Goal: Task Accomplishment & Management: Complete application form

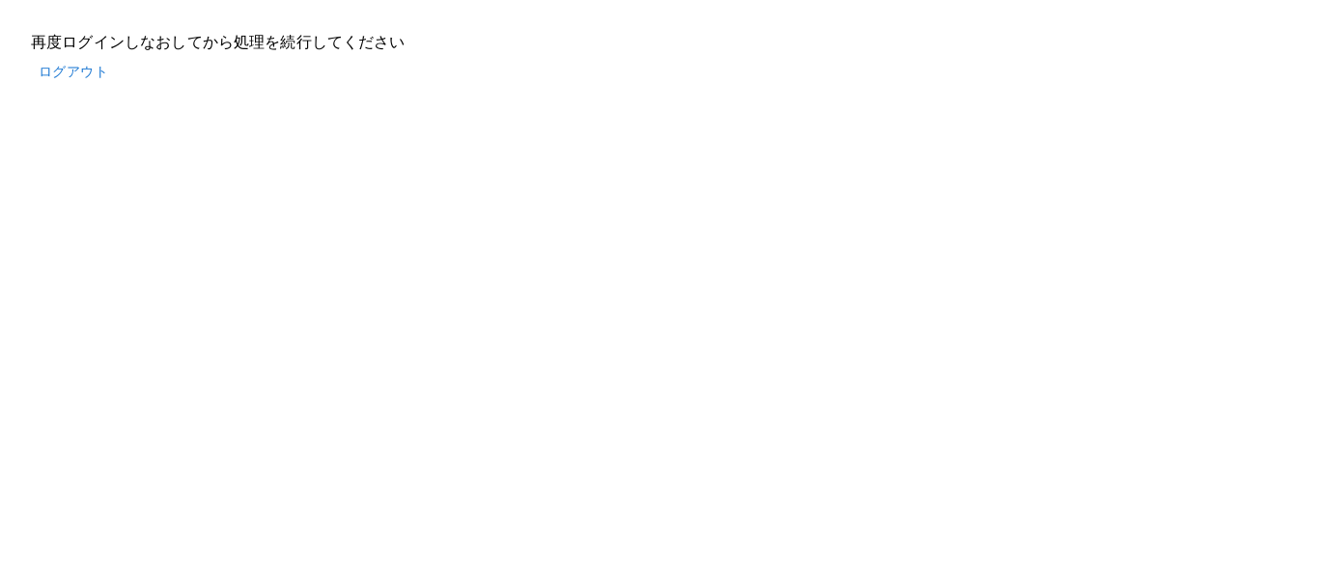
click at [75, 71] on button "ログアウト" at bounding box center [73, 72] width 85 height 36
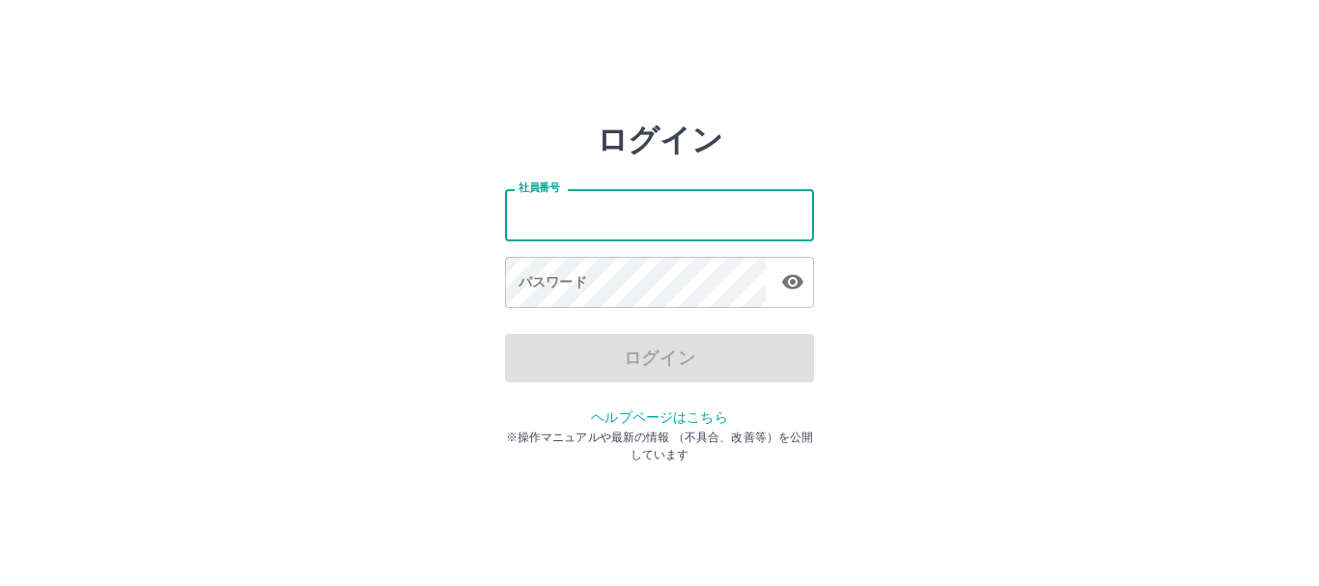
click at [611, 211] on input "社員番号" at bounding box center [659, 214] width 309 height 51
type input "*******"
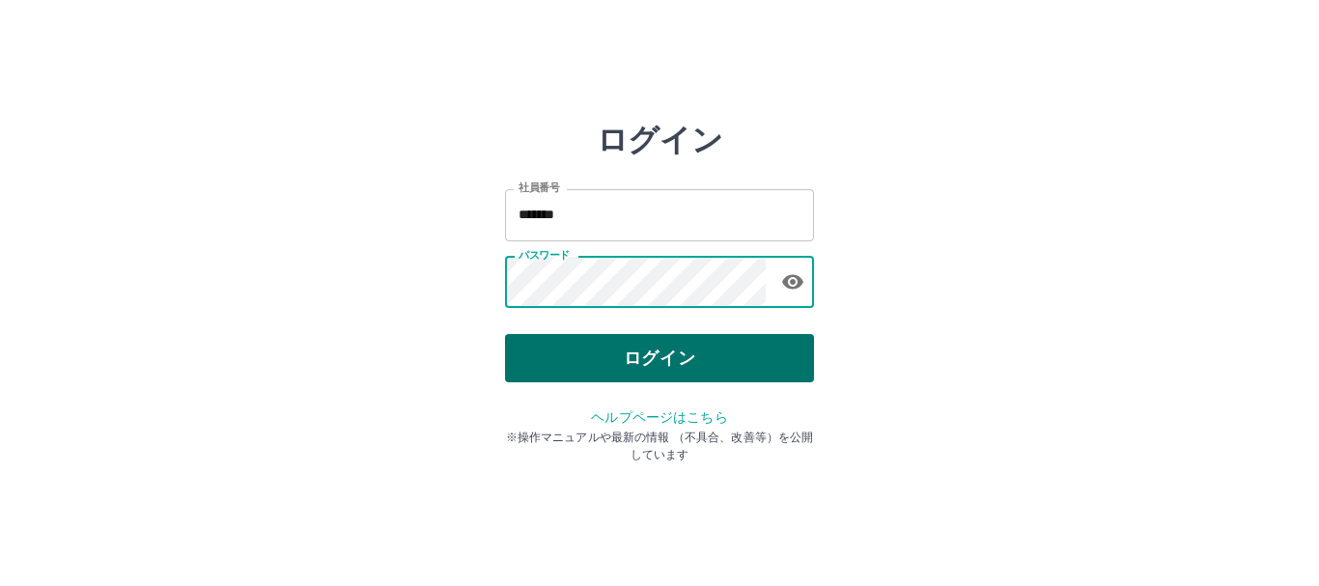
click at [653, 351] on button "ログイン" at bounding box center [659, 358] width 309 height 48
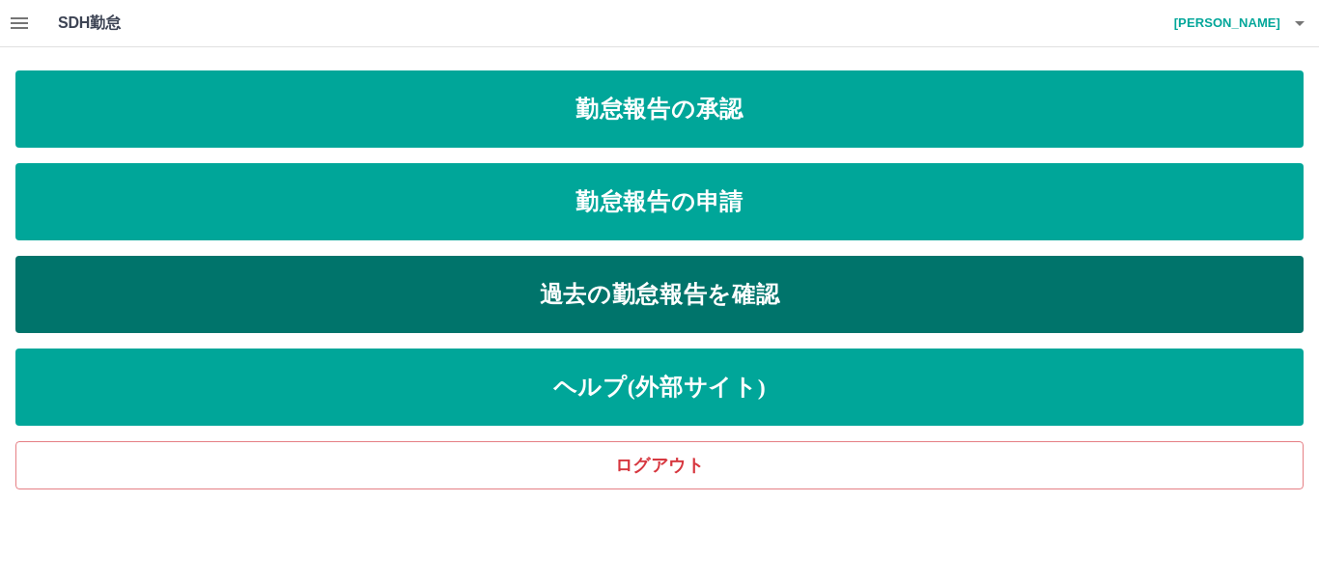
click at [632, 320] on link "過去の勤怠報告を確認" at bounding box center [659, 294] width 1288 height 77
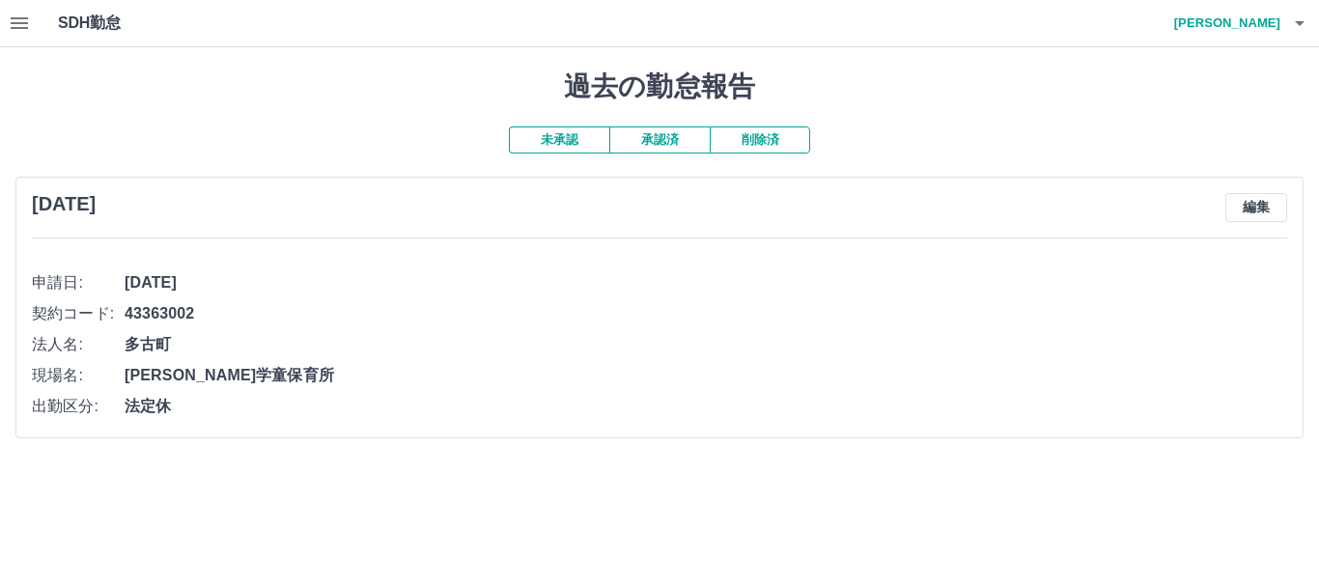
click at [25, 21] on icon "button" at bounding box center [19, 23] width 23 height 23
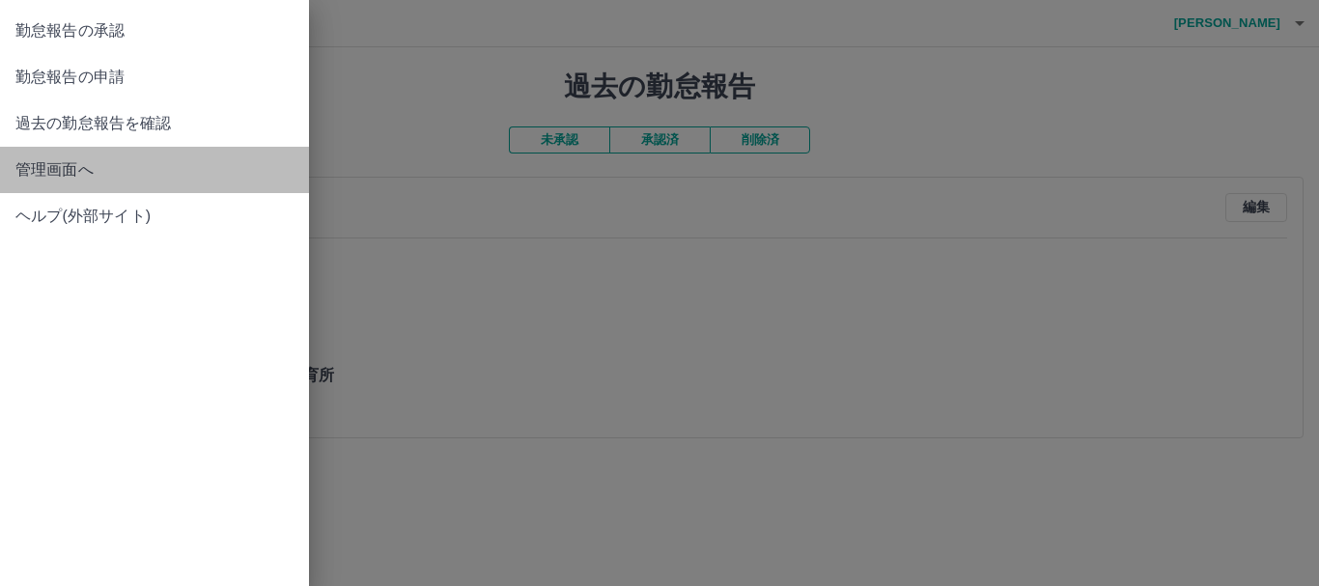
click at [84, 168] on span "管理画面へ" at bounding box center [154, 169] width 278 height 23
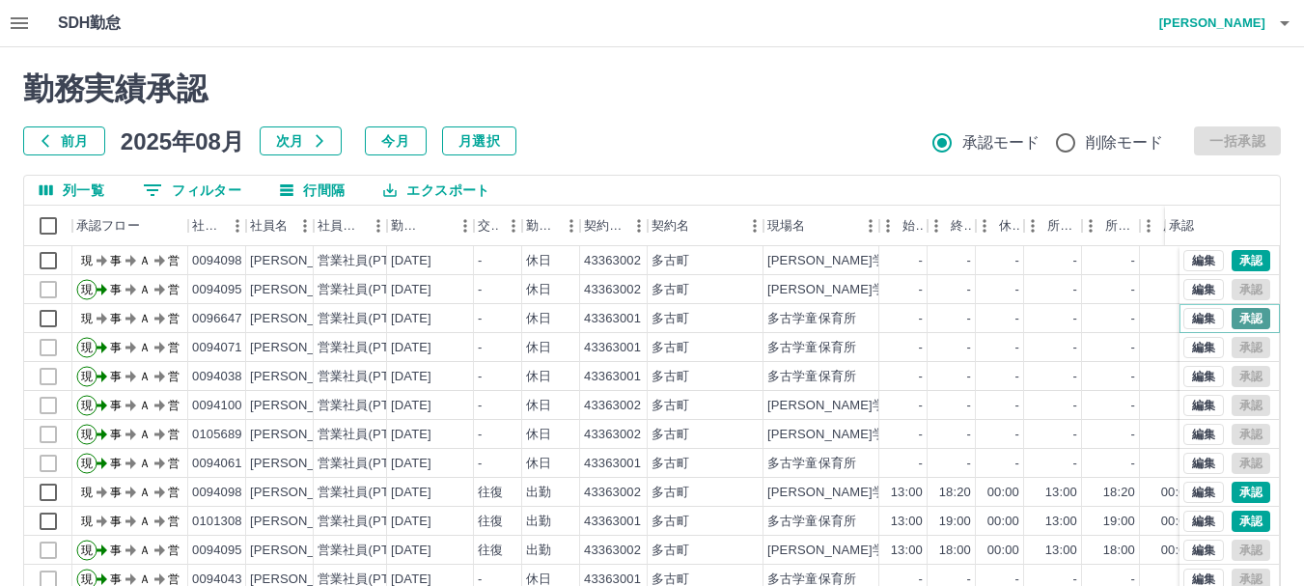
click at [1240, 315] on button "承認" at bounding box center [1251, 318] width 39 height 21
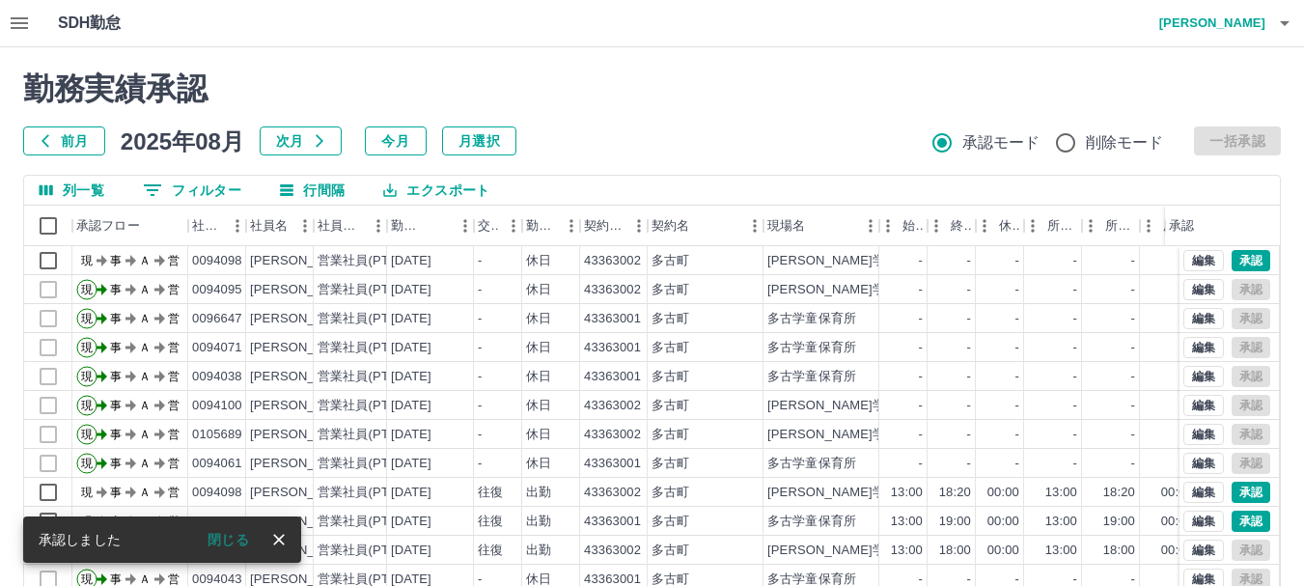
click at [283, 540] on icon "close" at bounding box center [278, 539] width 19 height 19
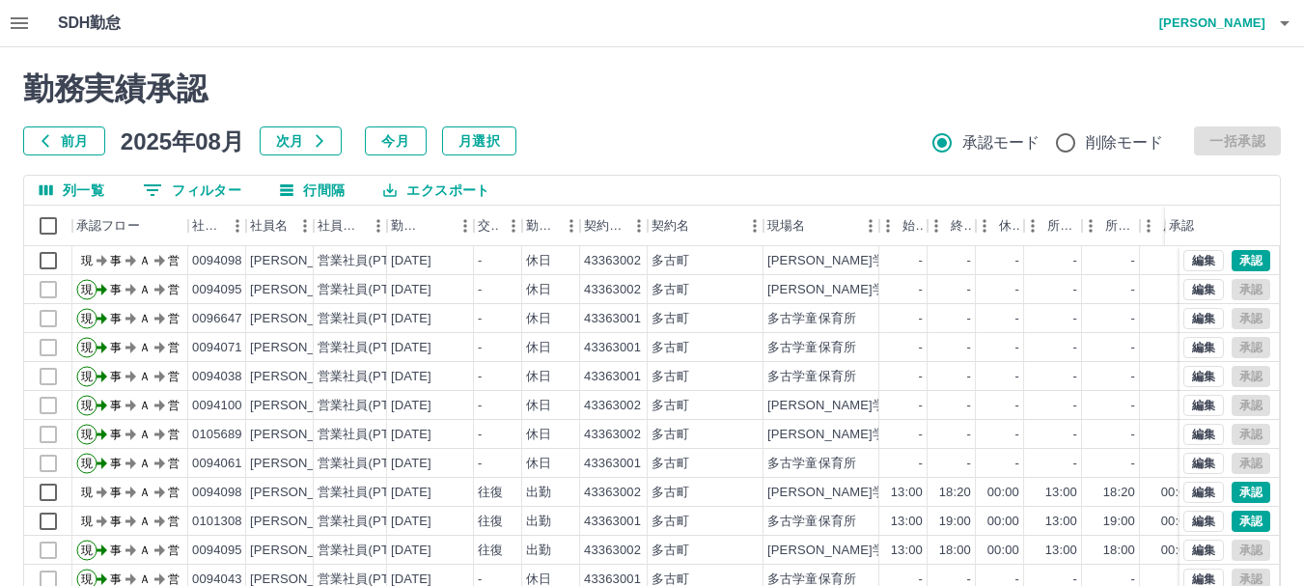
scroll to position [97, 0]
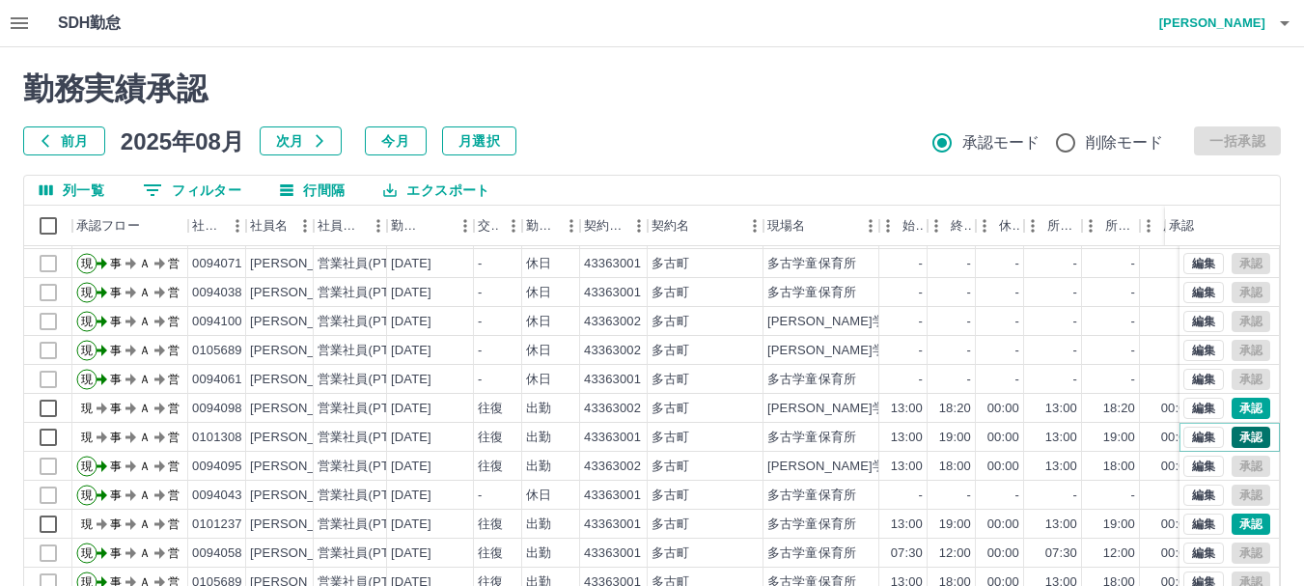
click at [1236, 427] on button "承認" at bounding box center [1251, 437] width 39 height 21
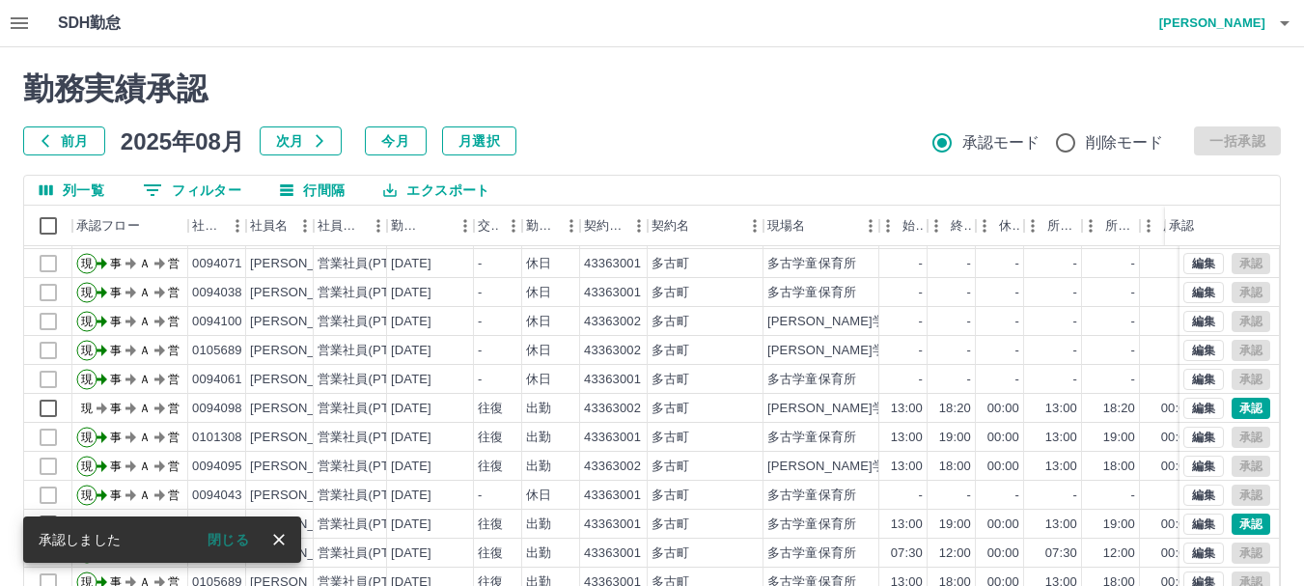
click at [281, 540] on icon "close" at bounding box center [278, 539] width 19 height 19
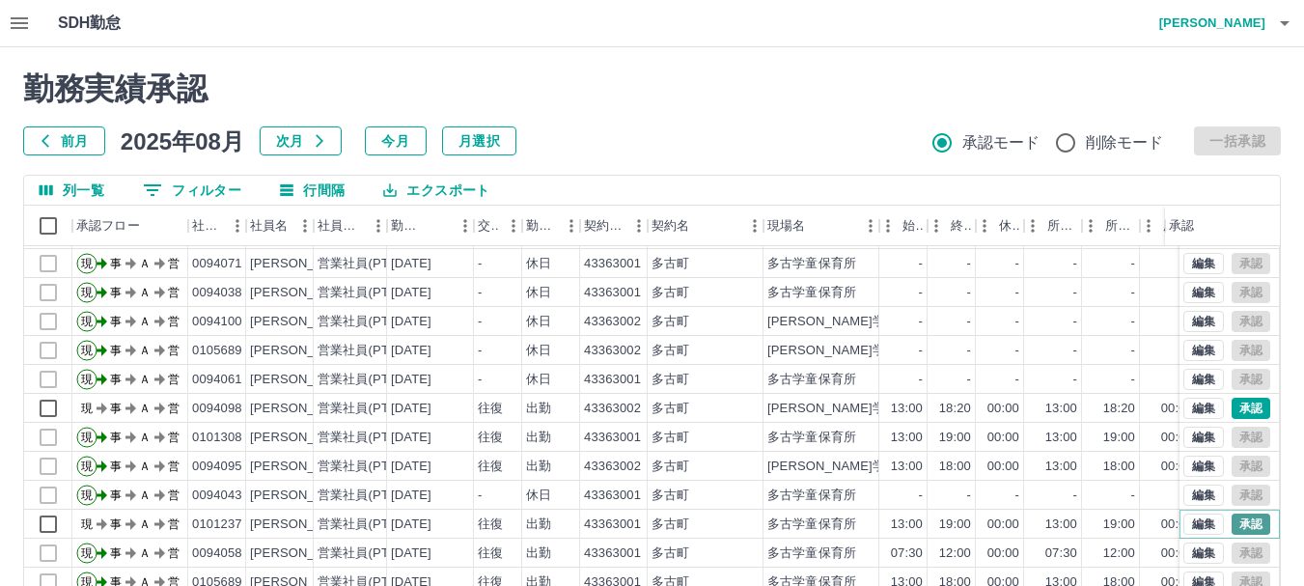
click at [1232, 514] on button "承認" at bounding box center [1251, 524] width 39 height 21
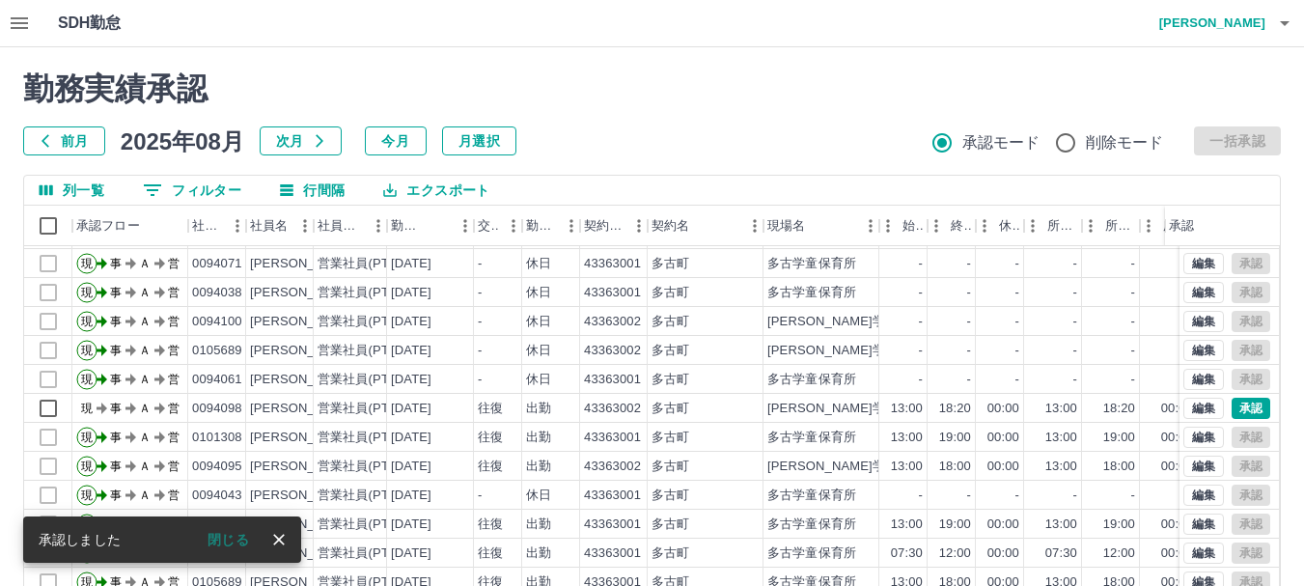
click at [274, 538] on icon "close" at bounding box center [278, 539] width 19 height 19
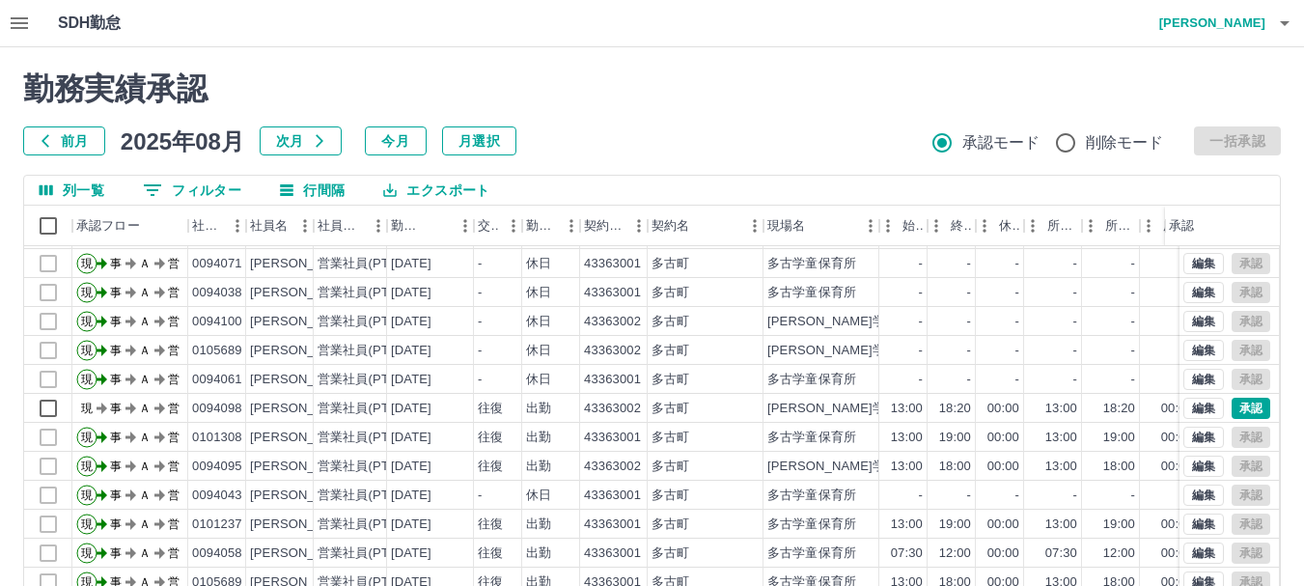
drag, startPoint x: 11, startPoint y: 1, endPoint x: 520, endPoint y: 86, distance: 516.7
click at [520, 86] on h2 "勤務実績承認" at bounding box center [652, 88] width 1258 height 37
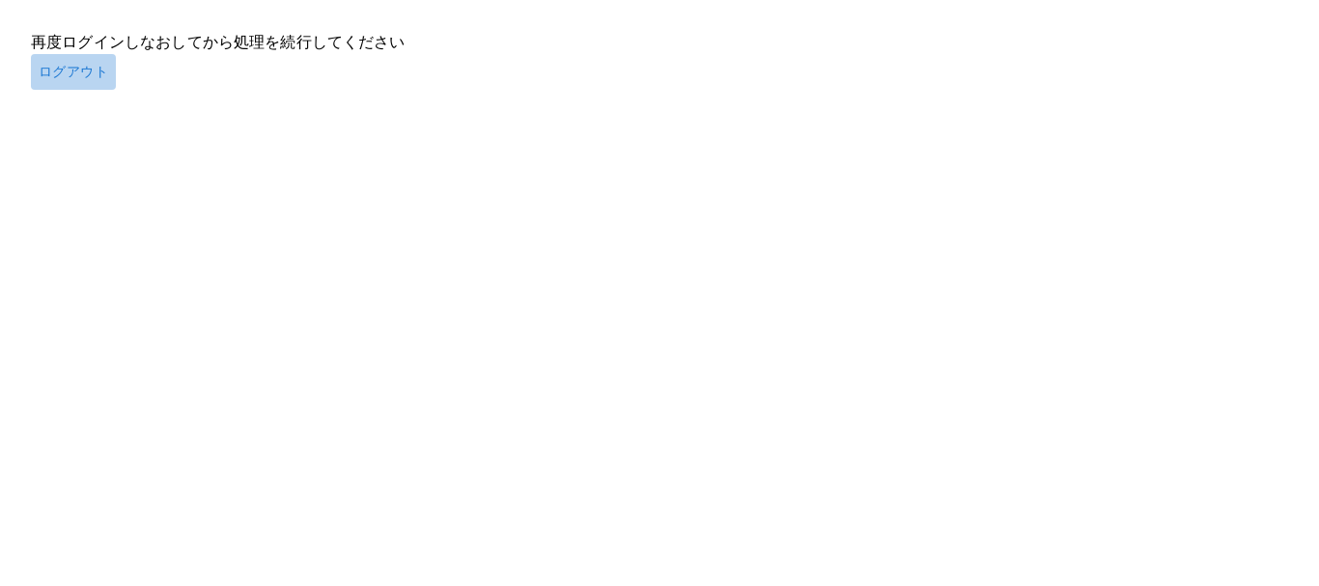
click at [59, 69] on button "ログアウト" at bounding box center [73, 72] width 85 height 36
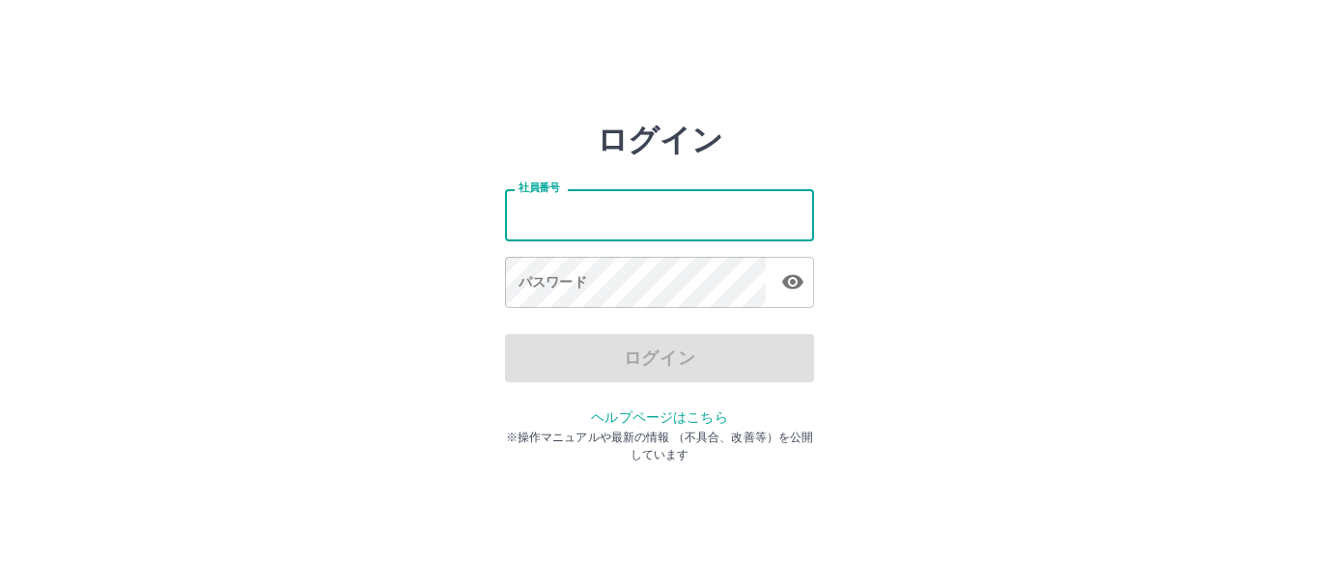
click at [737, 202] on input "社員番号" at bounding box center [659, 214] width 309 height 51
type input "*******"
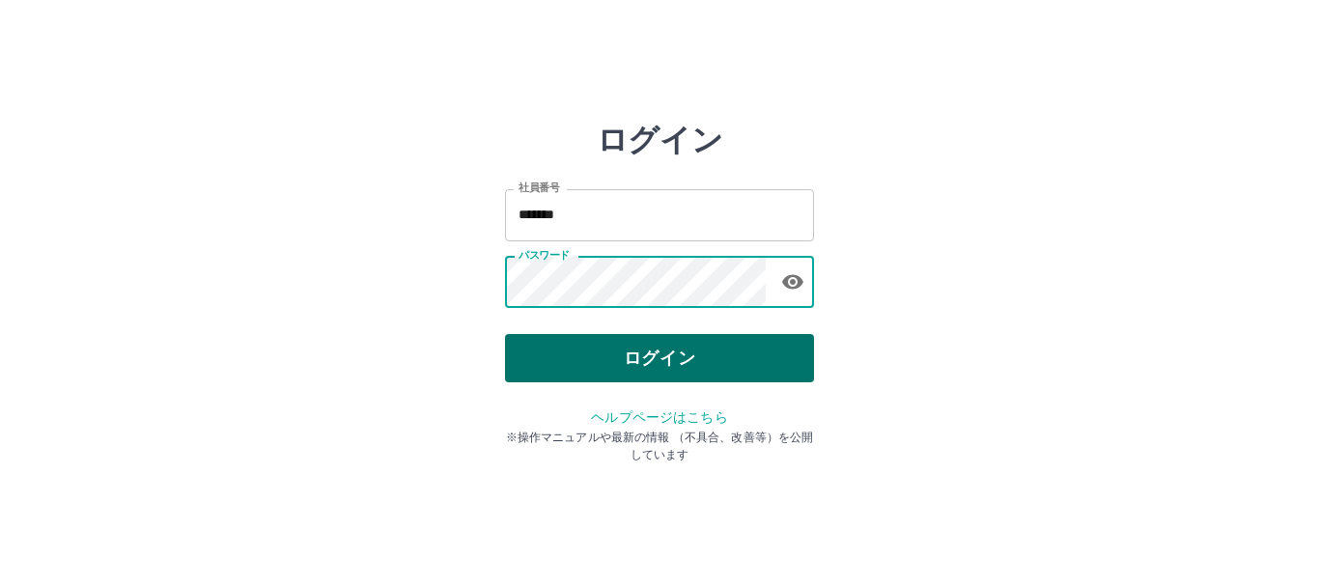
click at [632, 356] on button "ログイン" at bounding box center [659, 358] width 309 height 48
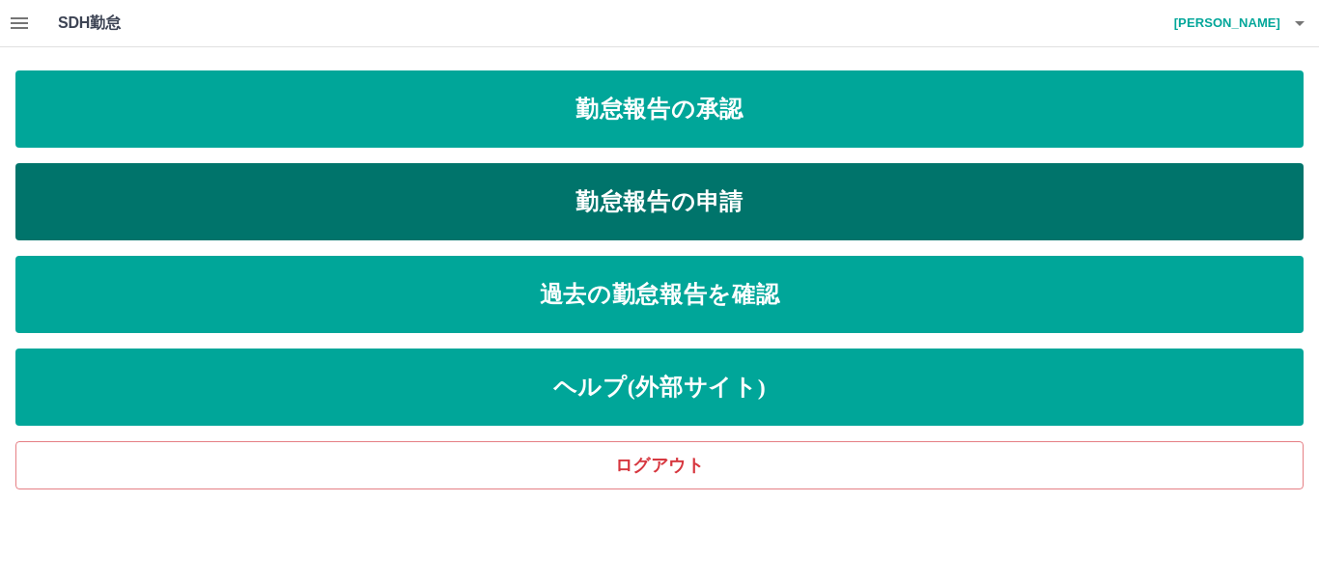
click at [586, 199] on link "勤怠報告の申請" at bounding box center [659, 201] width 1288 height 77
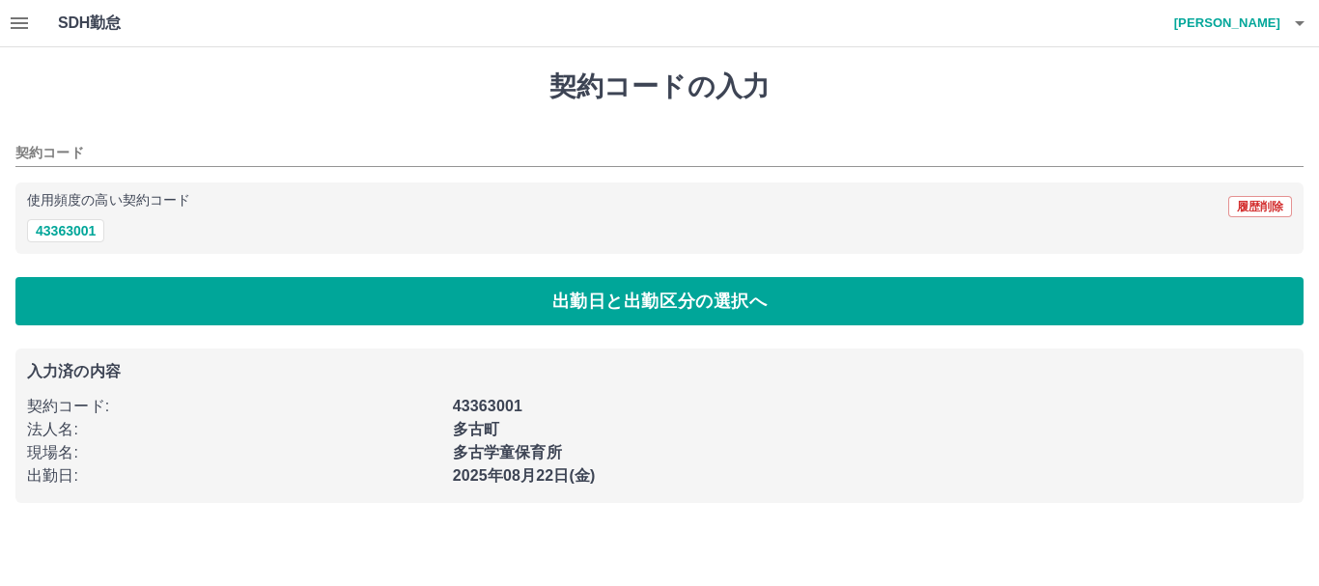
type input "********"
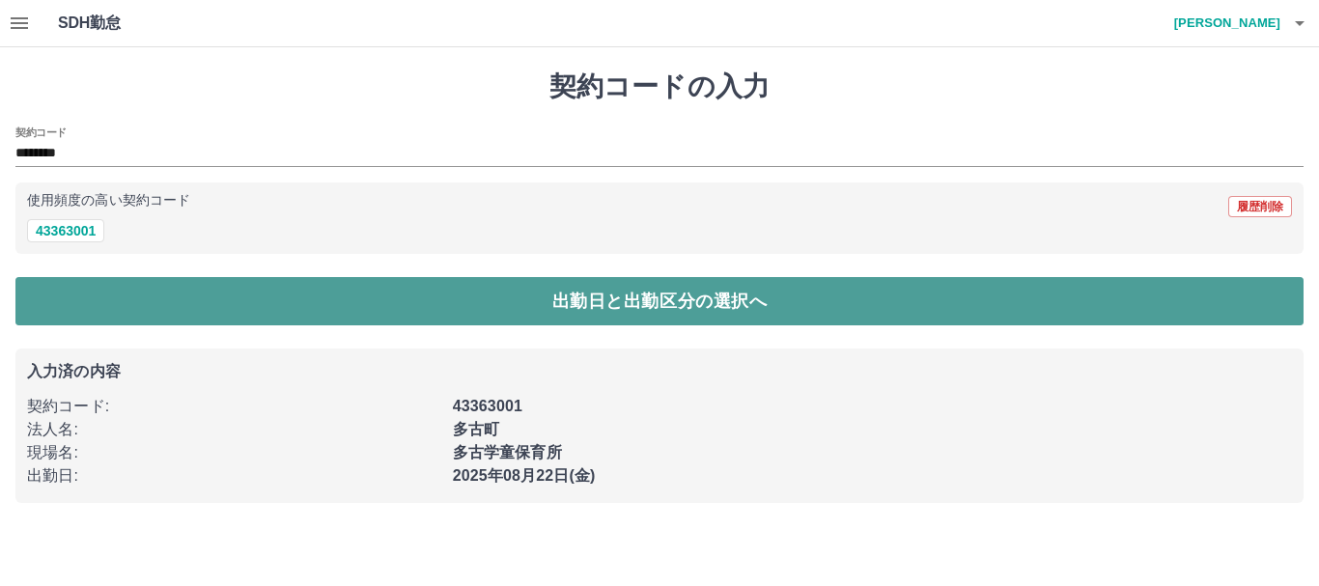
click at [580, 298] on button "出勤日と出勤区分の選択へ" at bounding box center [659, 301] width 1288 height 48
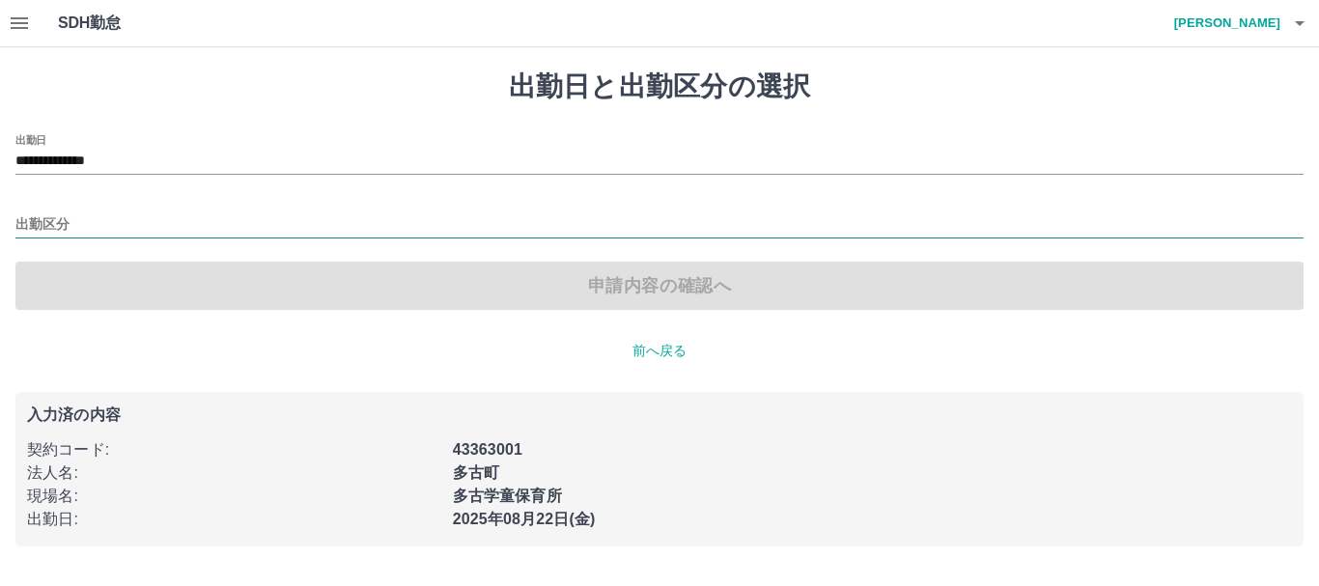
click at [30, 223] on input "出勤区分" at bounding box center [659, 225] width 1288 height 24
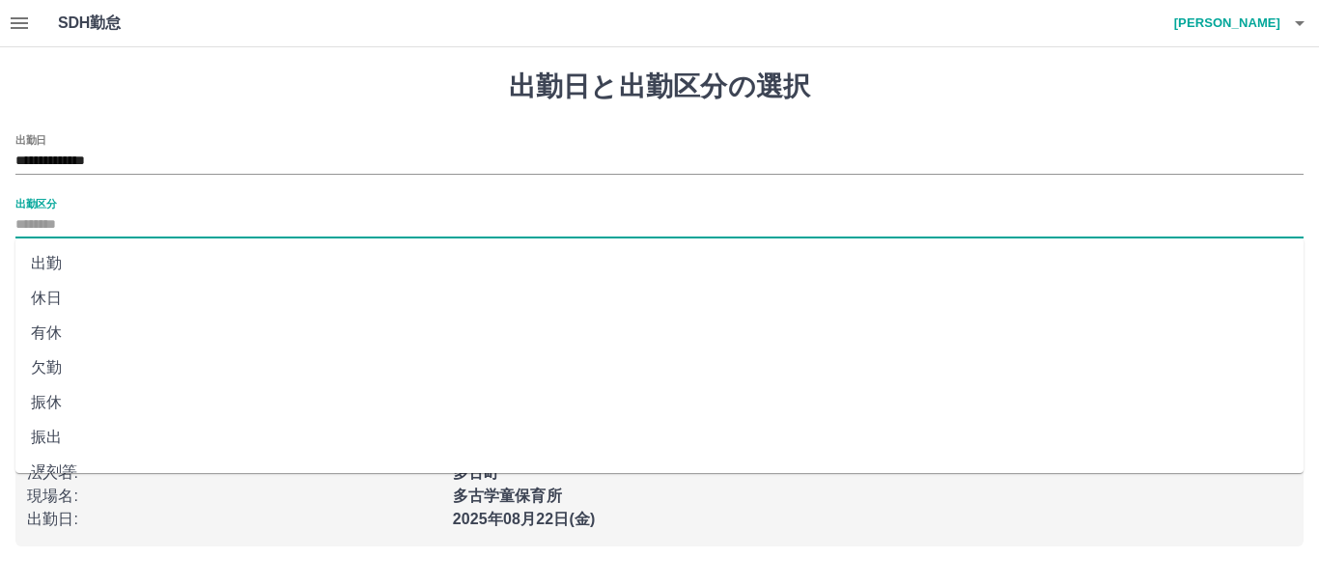
click at [56, 260] on li "出勤" at bounding box center [659, 263] width 1288 height 35
type input "**"
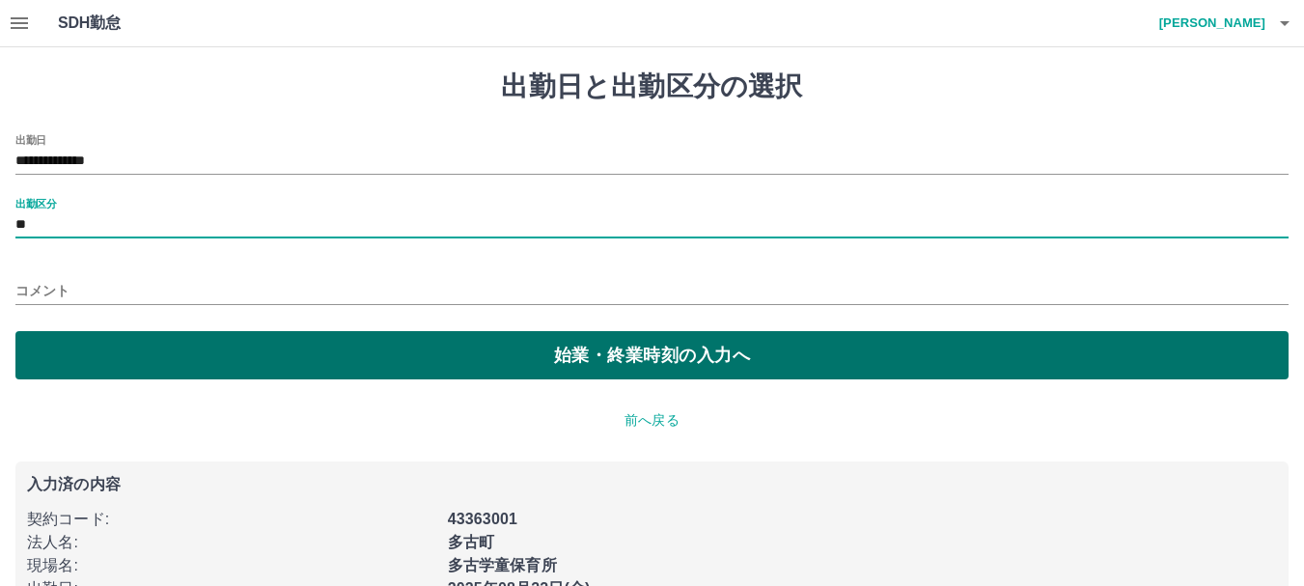
click at [560, 356] on button "始業・終業時刻の入力へ" at bounding box center [651, 355] width 1273 height 48
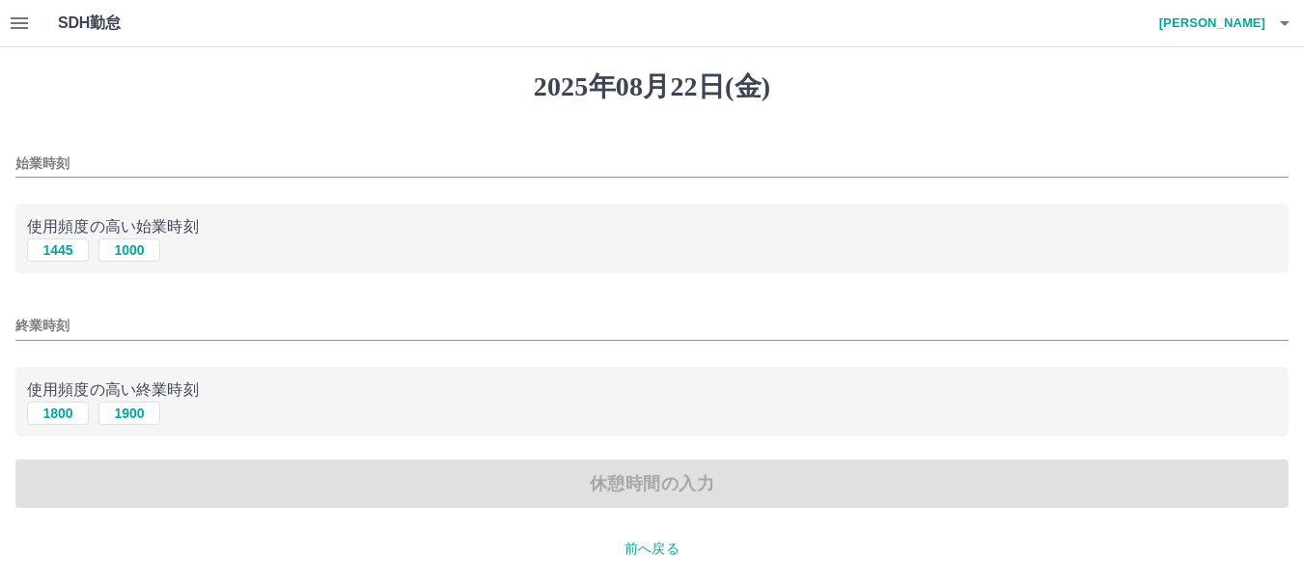
click at [29, 157] on input "始業時刻" at bounding box center [651, 164] width 1273 height 28
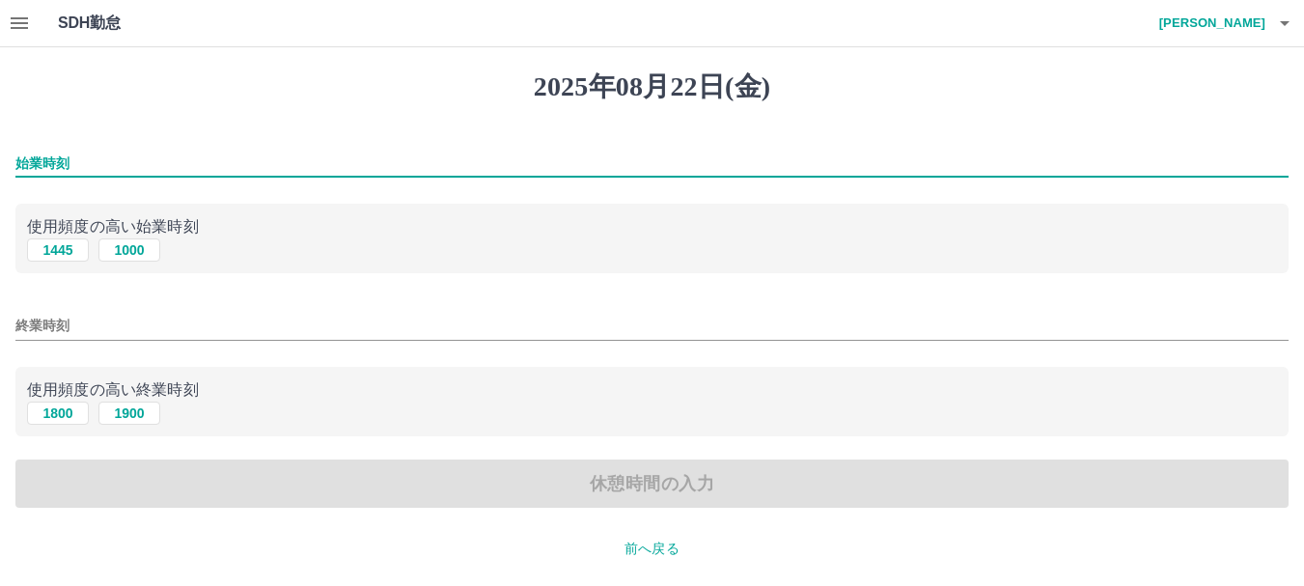
click at [19, 164] on input "始業時刻" at bounding box center [651, 164] width 1273 height 28
click at [30, 163] on input "始業時刻" at bounding box center [651, 164] width 1273 height 28
click at [32, 167] on input "始業時刻" at bounding box center [651, 164] width 1273 height 28
click at [68, 252] on button "1445" at bounding box center [58, 249] width 62 height 23
click at [41, 163] on input "****" at bounding box center [651, 164] width 1273 height 28
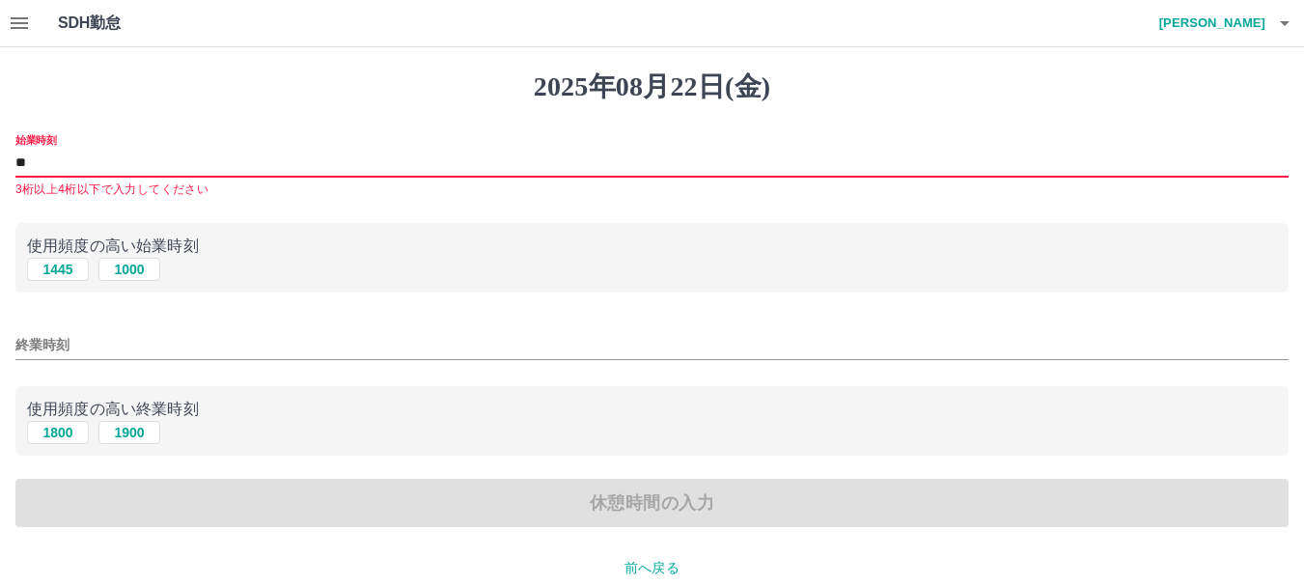
type input "*"
click at [30, 154] on input "*" at bounding box center [651, 164] width 1273 height 28
click at [54, 238] on p "使用頻度の高い始業時刻" at bounding box center [652, 246] width 1250 height 23
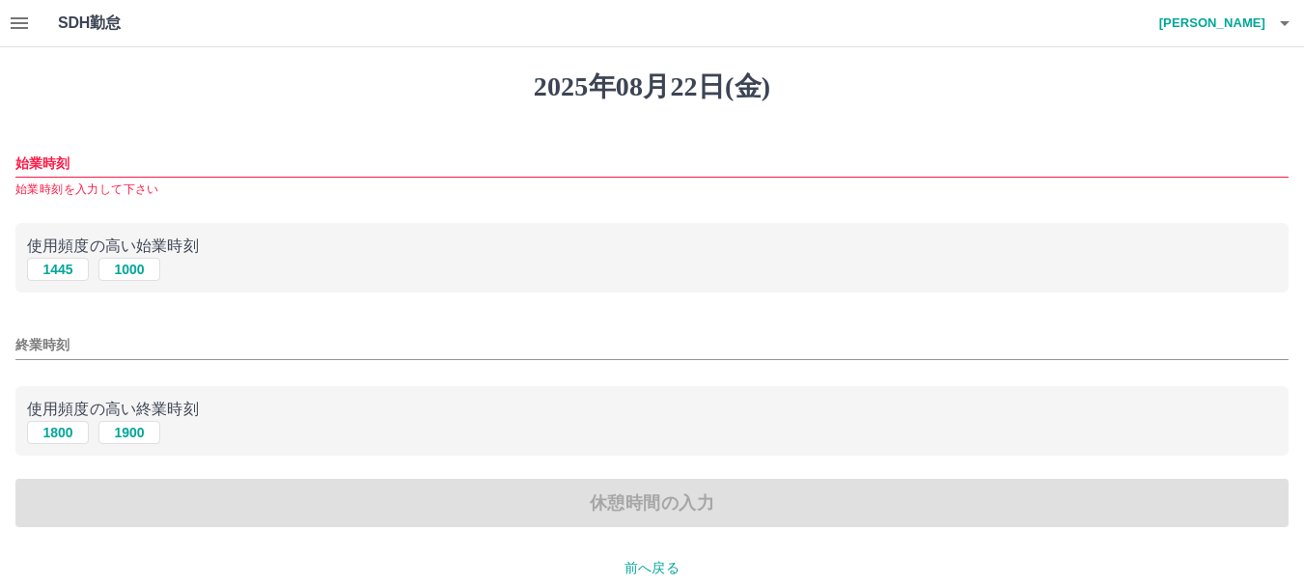
click at [29, 240] on p "使用頻度の高い始業時刻" at bounding box center [652, 246] width 1250 height 23
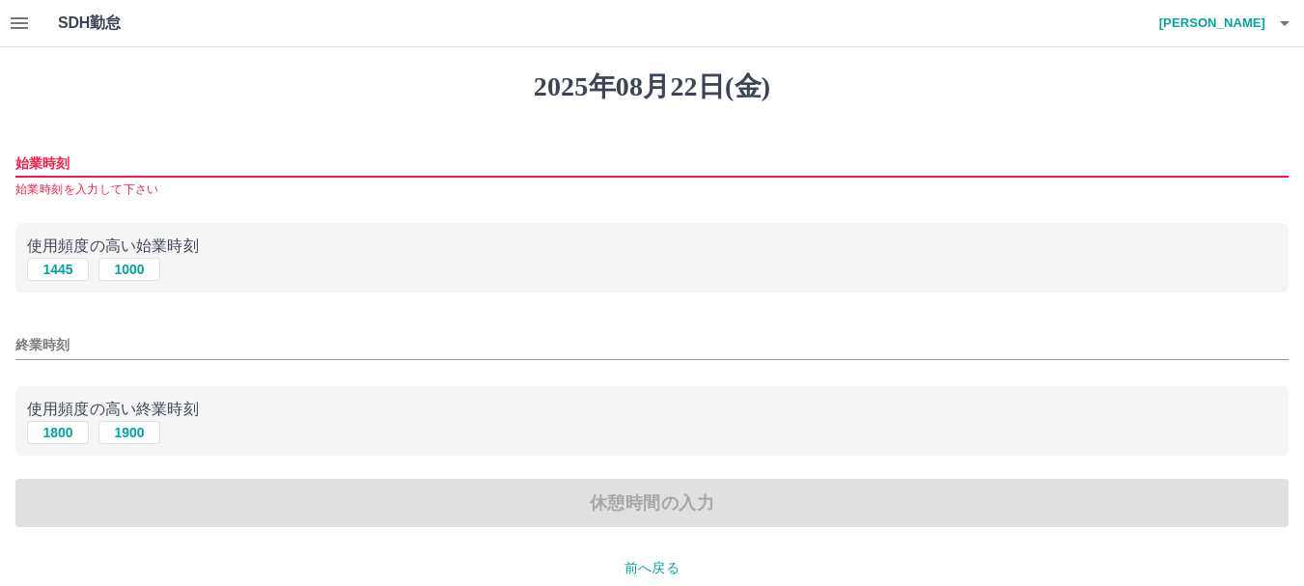
click at [26, 163] on input "始業時刻" at bounding box center [651, 164] width 1273 height 28
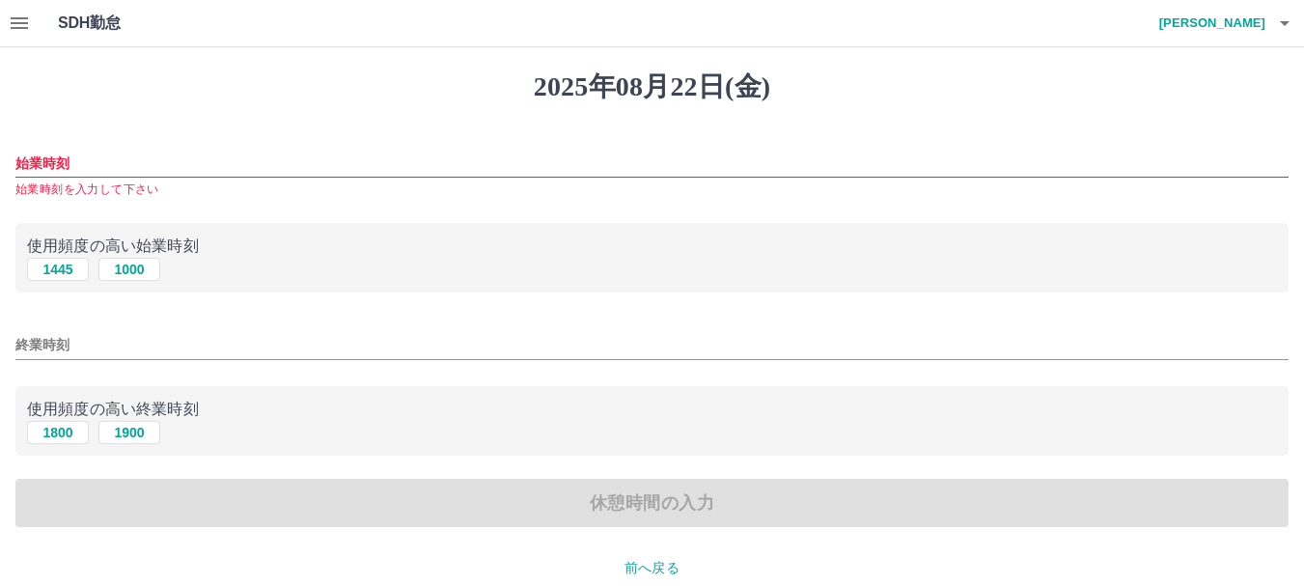
click at [38, 245] on p "使用頻度の高い始業時刻" at bounding box center [652, 246] width 1250 height 23
click at [24, 170] on input "始業時刻" at bounding box center [651, 164] width 1273 height 28
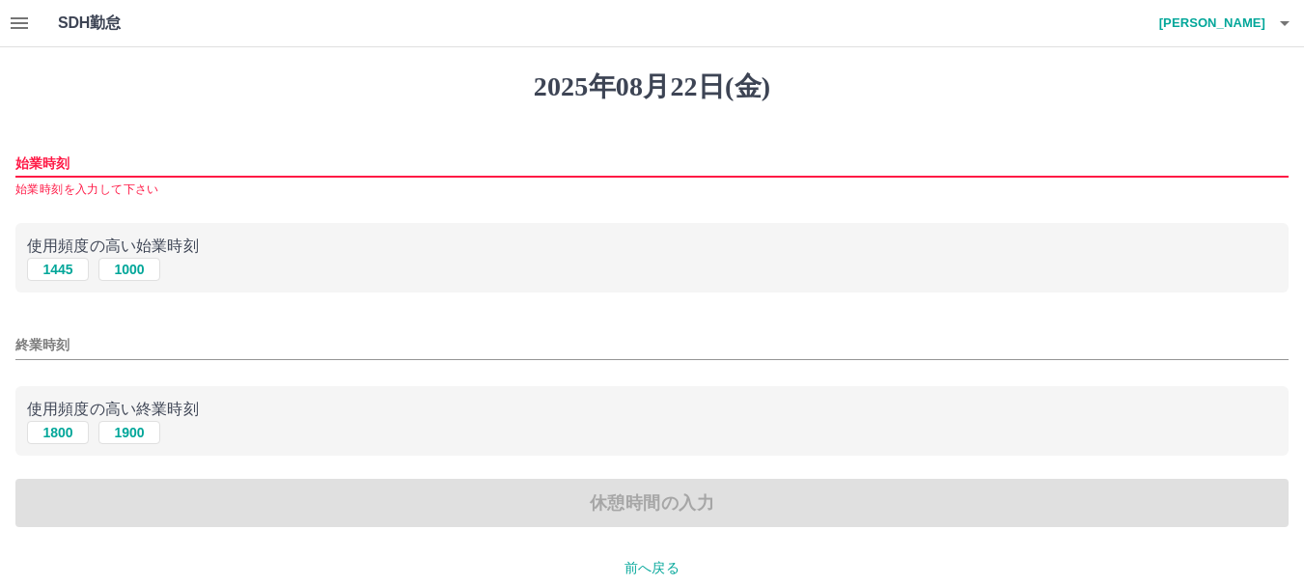
click at [635, 572] on p "前へ戻る" at bounding box center [651, 568] width 1273 height 20
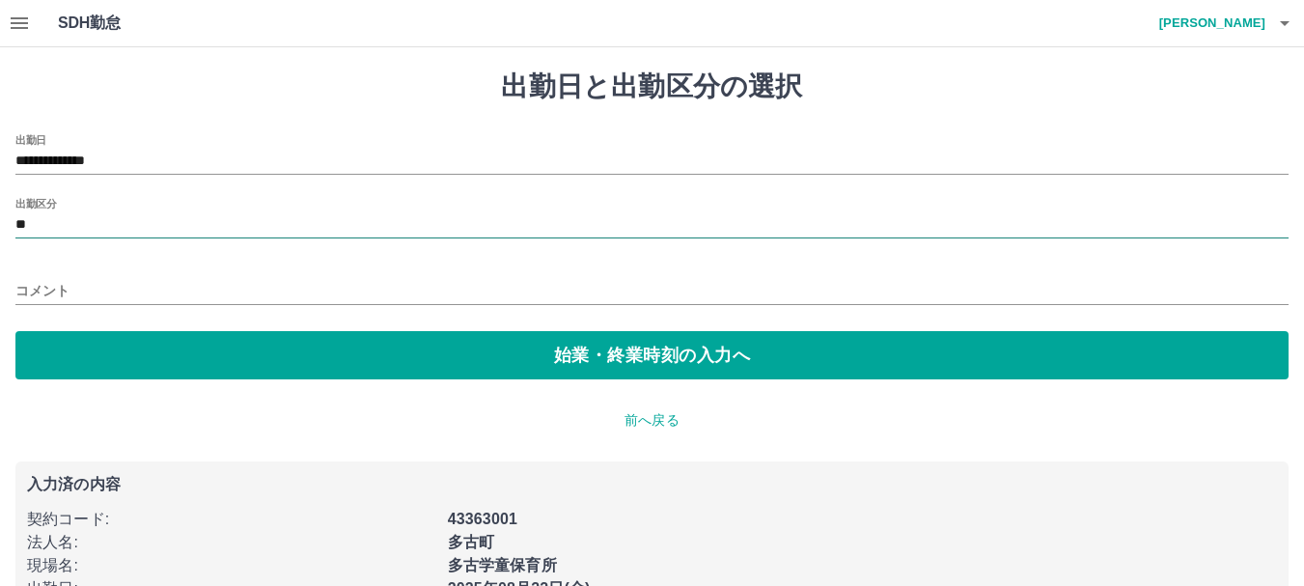
click at [21, 225] on input "**" at bounding box center [651, 225] width 1273 height 24
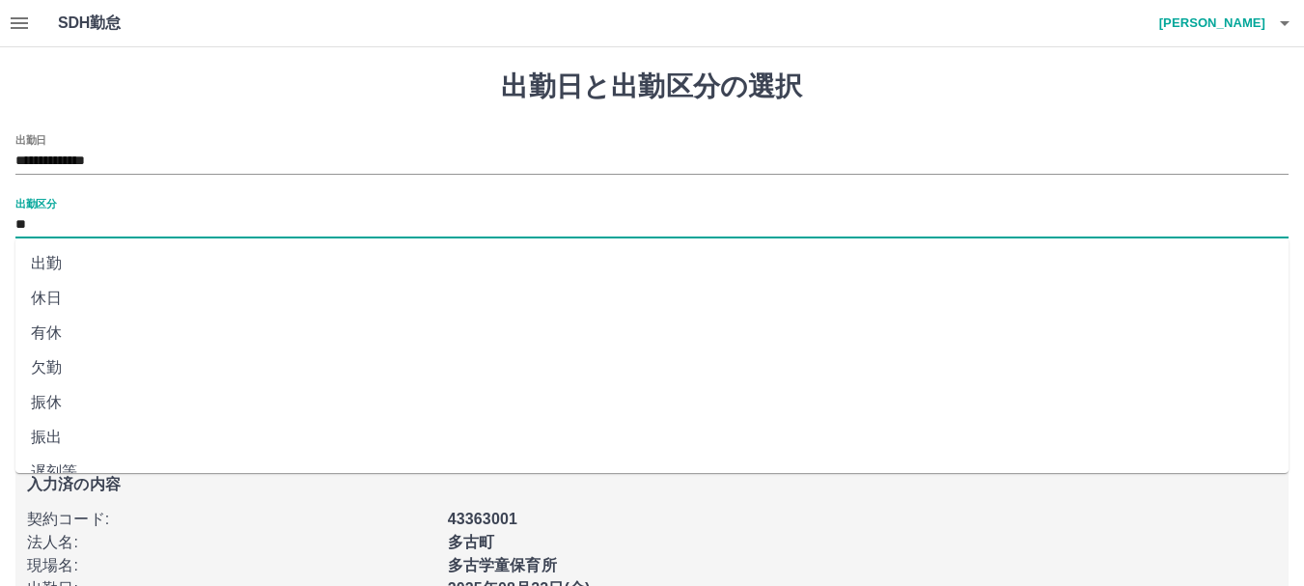
click at [46, 258] on li "出勤" at bounding box center [651, 263] width 1273 height 35
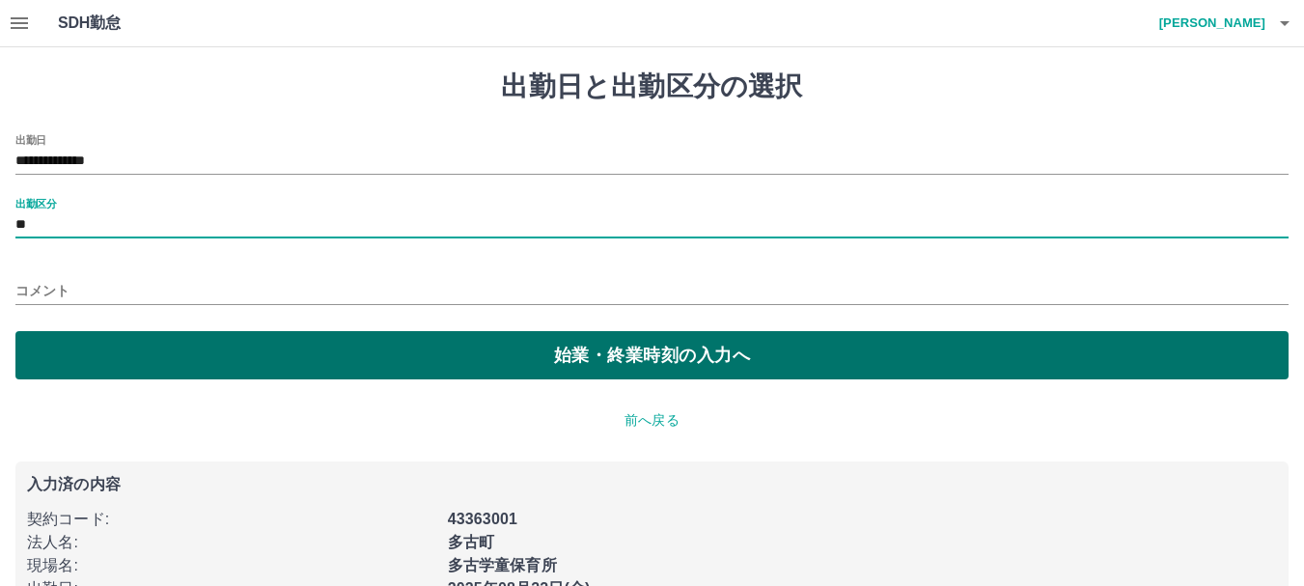
click at [562, 355] on button "始業・終業時刻の入力へ" at bounding box center [651, 355] width 1273 height 48
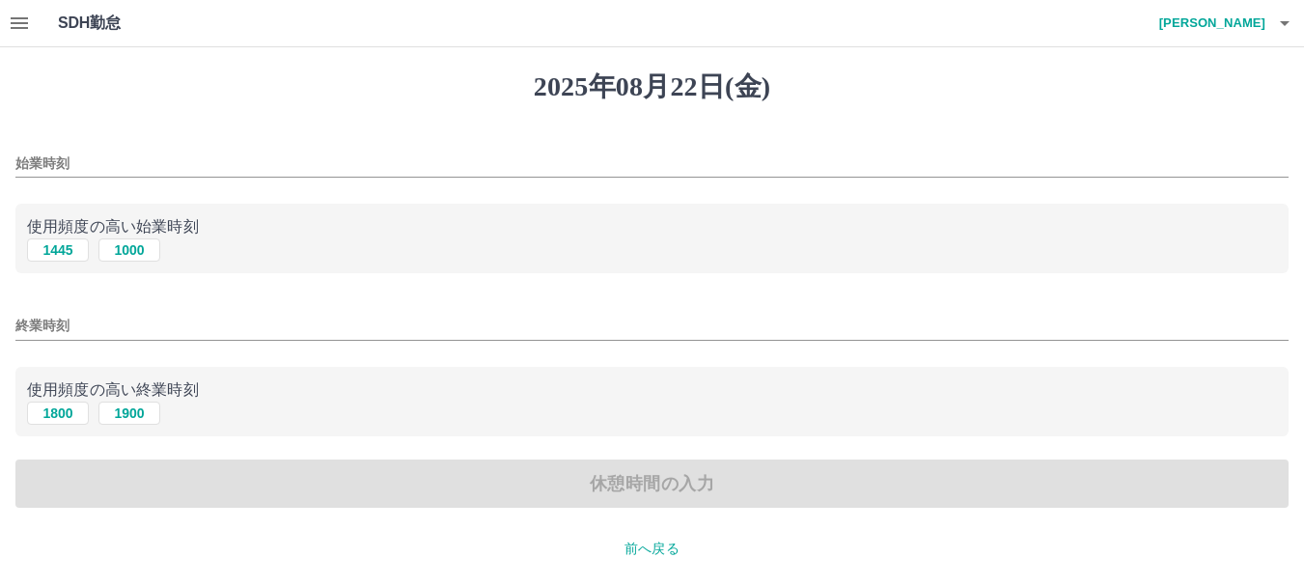
click at [74, 219] on p "使用頻度の高い始業時刻" at bounding box center [652, 226] width 1250 height 23
click at [35, 225] on p "使用頻度の高い始業時刻" at bounding box center [652, 226] width 1250 height 23
click at [29, 165] on input "始業時刻" at bounding box center [651, 164] width 1273 height 28
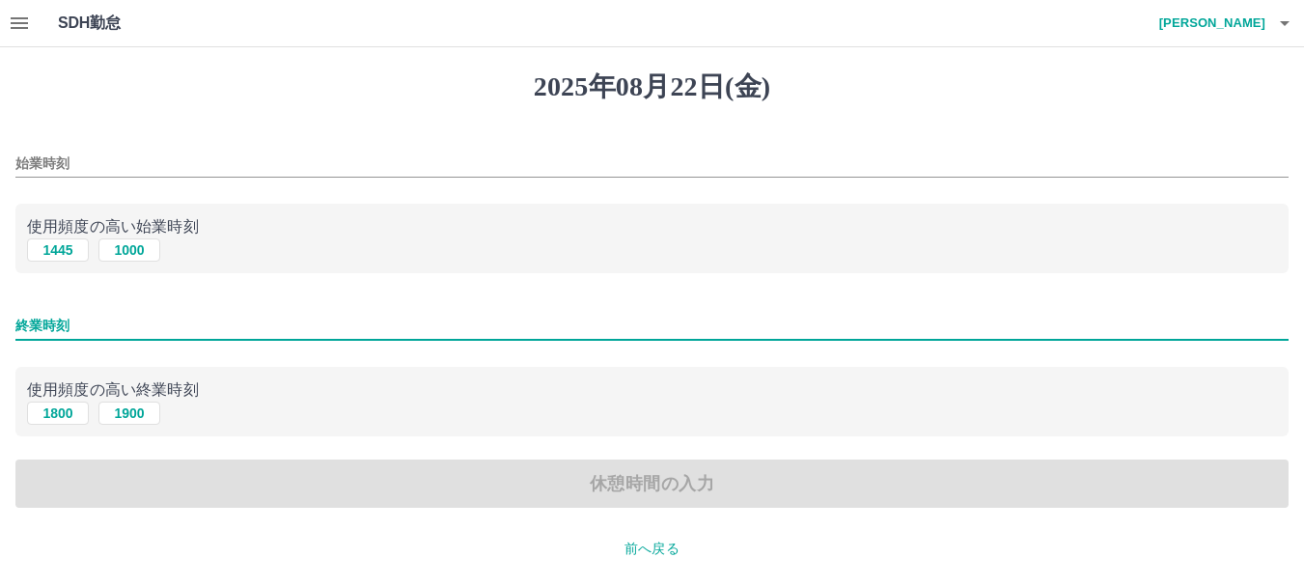
click at [25, 325] on input "終業時刻" at bounding box center [651, 326] width 1273 height 28
click at [344, 338] on input "終業時刻" at bounding box center [651, 326] width 1273 height 28
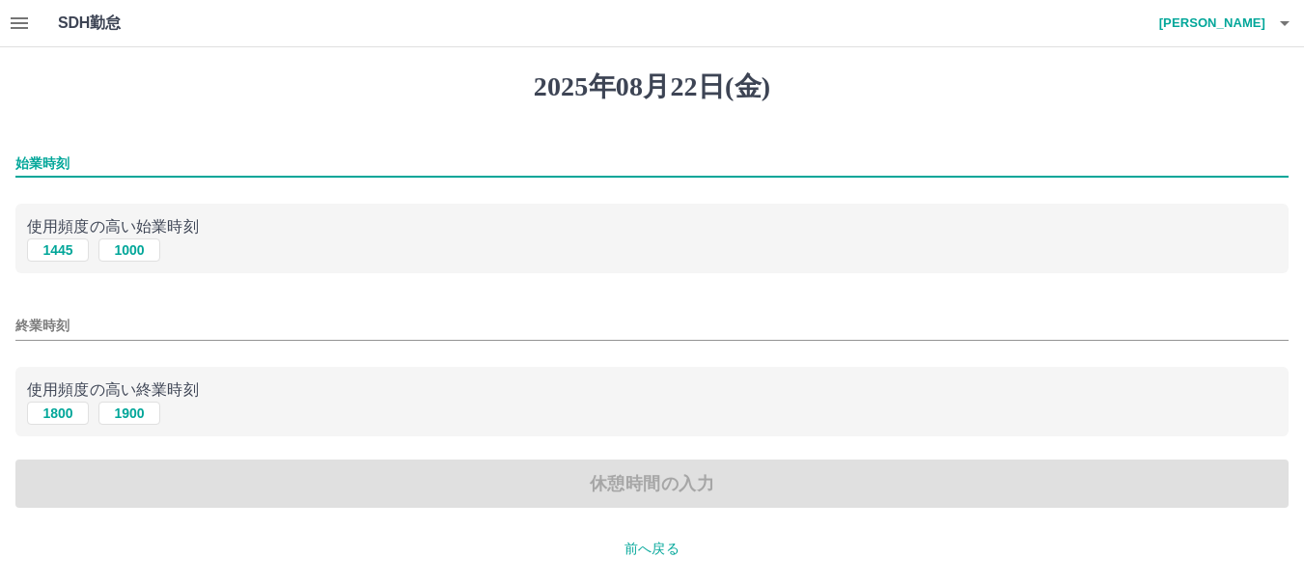
click at [41, 148] on div "始業時刻" at bounding box center [651, 157] width 1273 height 46
